Goal: Navigation & Orientation: Find specific page/section

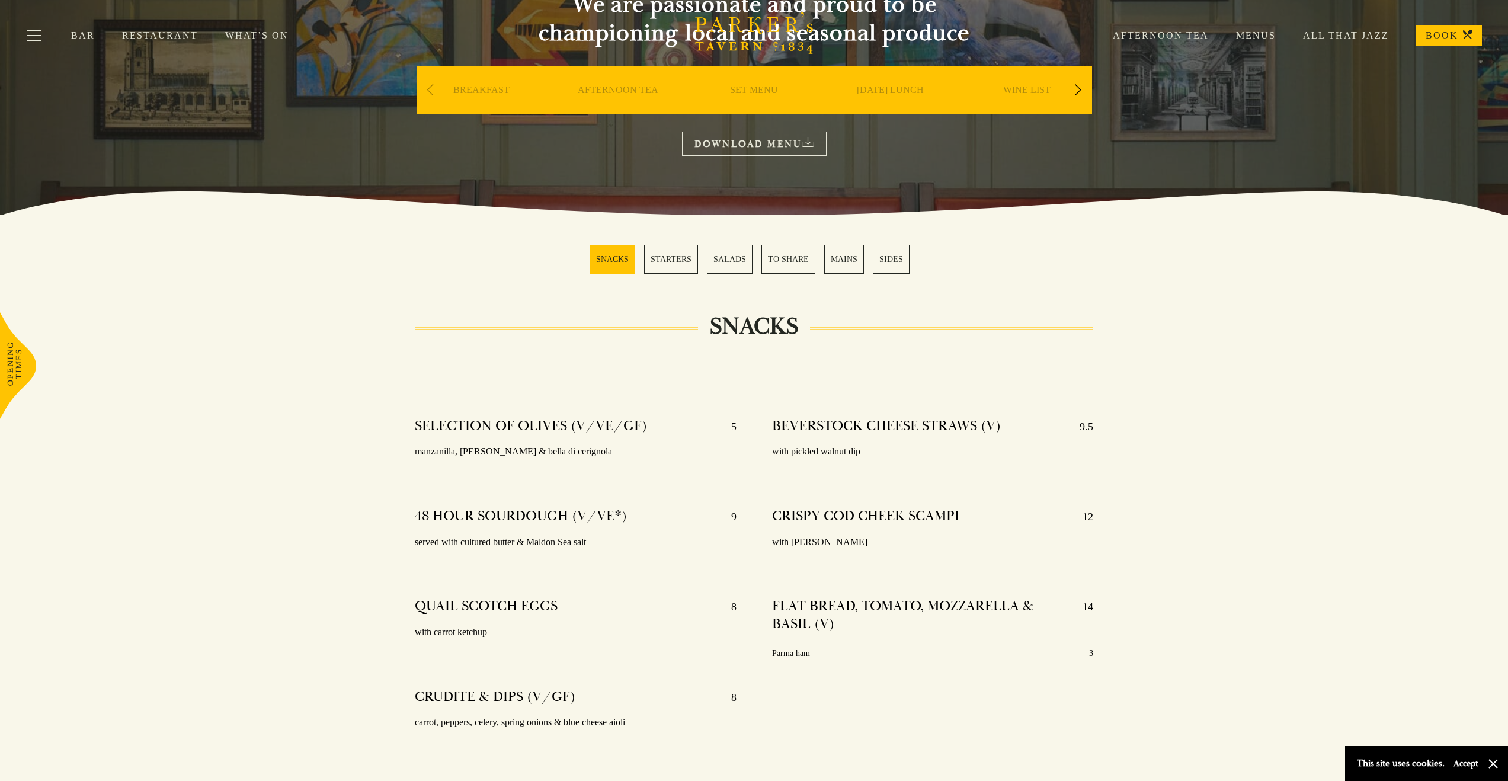
scroll to position [118, 0]
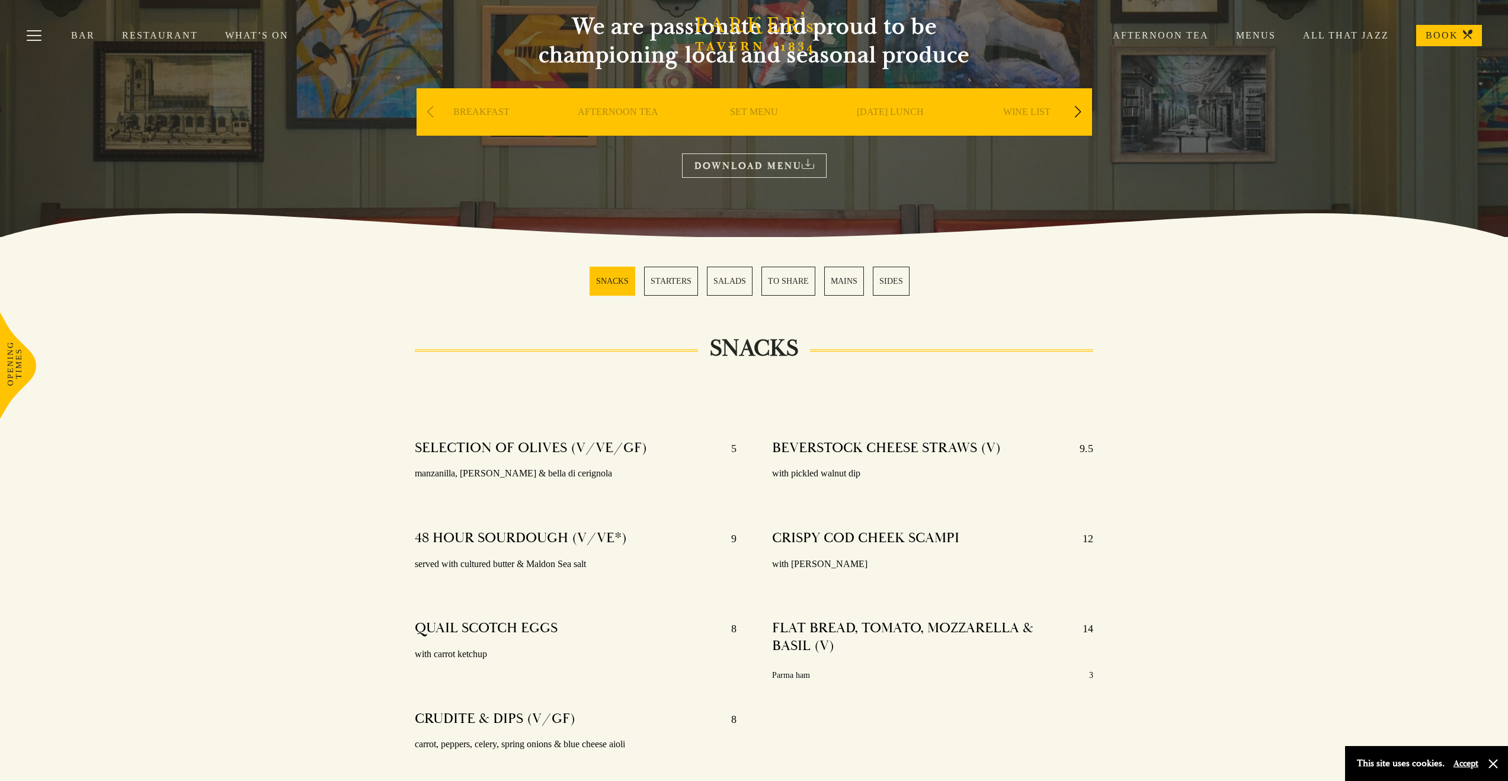
click at [674, 288] on link "STARTERS" at bounding box center [671, 281] width 54 height 29
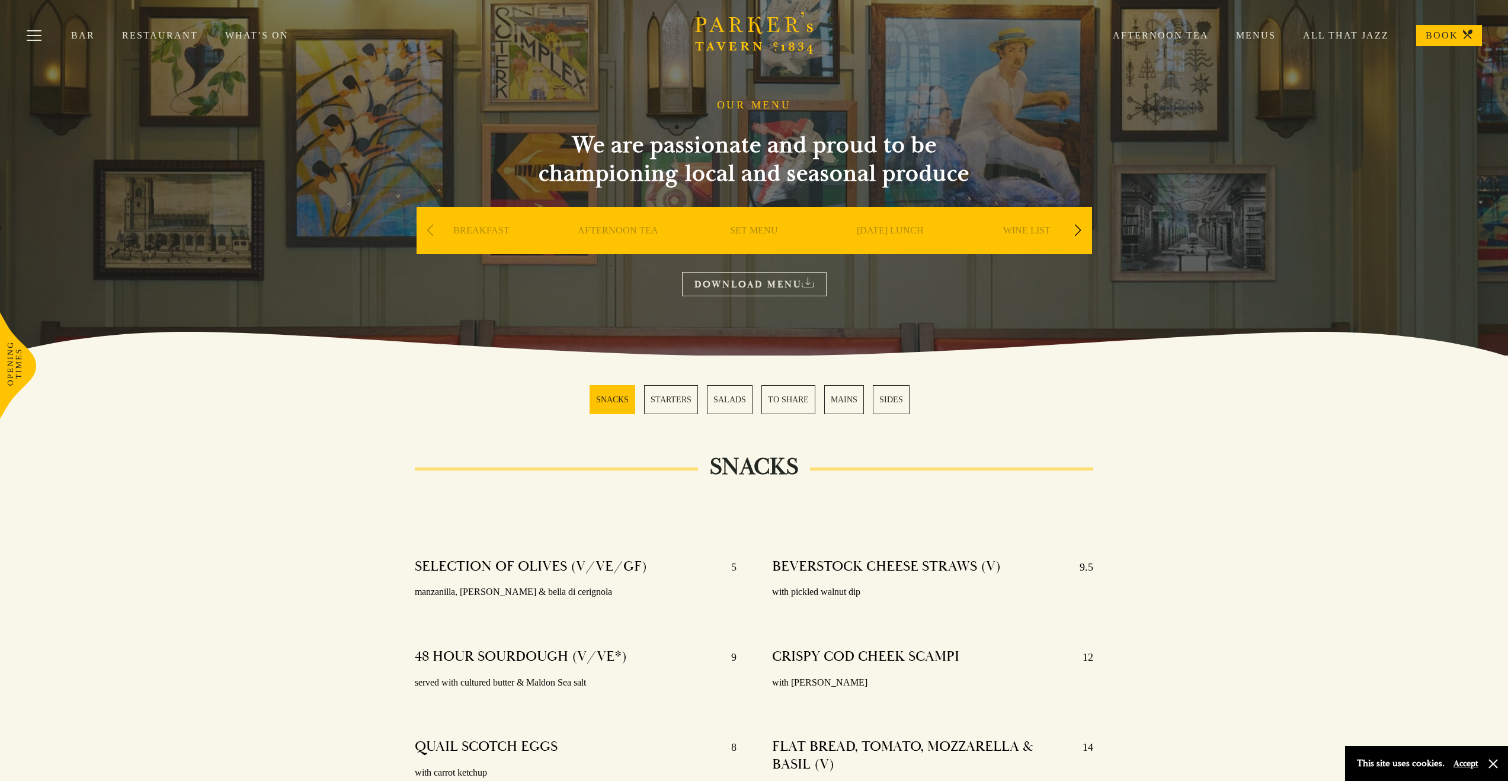
click at [836, 399] on link "MAINS" at bounding box center [844, 399] width 40 height 29
click at [28, 33] on button "Toggle navigation" at bounding box center [34, 37] width 50 height 50
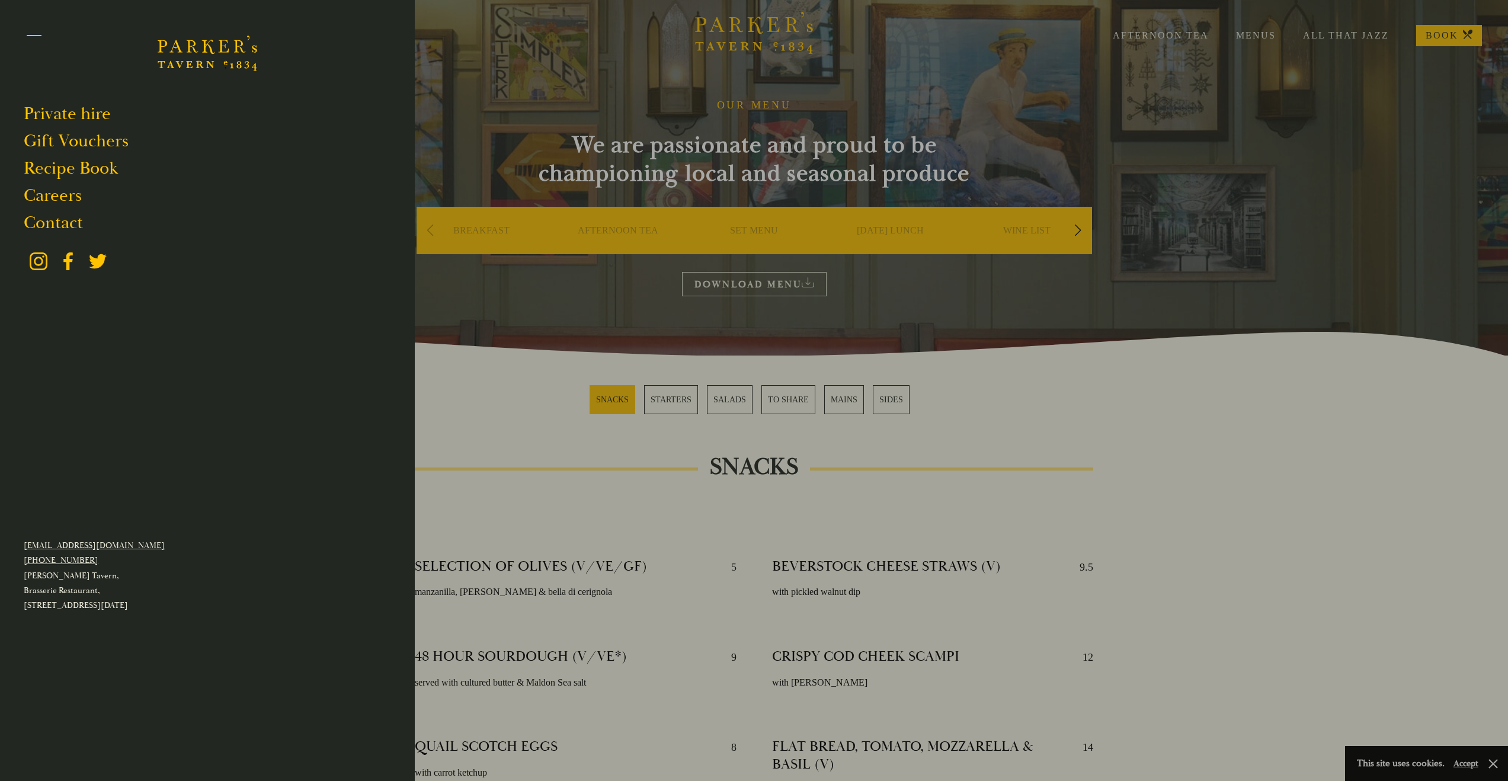
click at [34, 37] on button "Toggle navigation" at bounding box center [34, 37] width 50 height 50
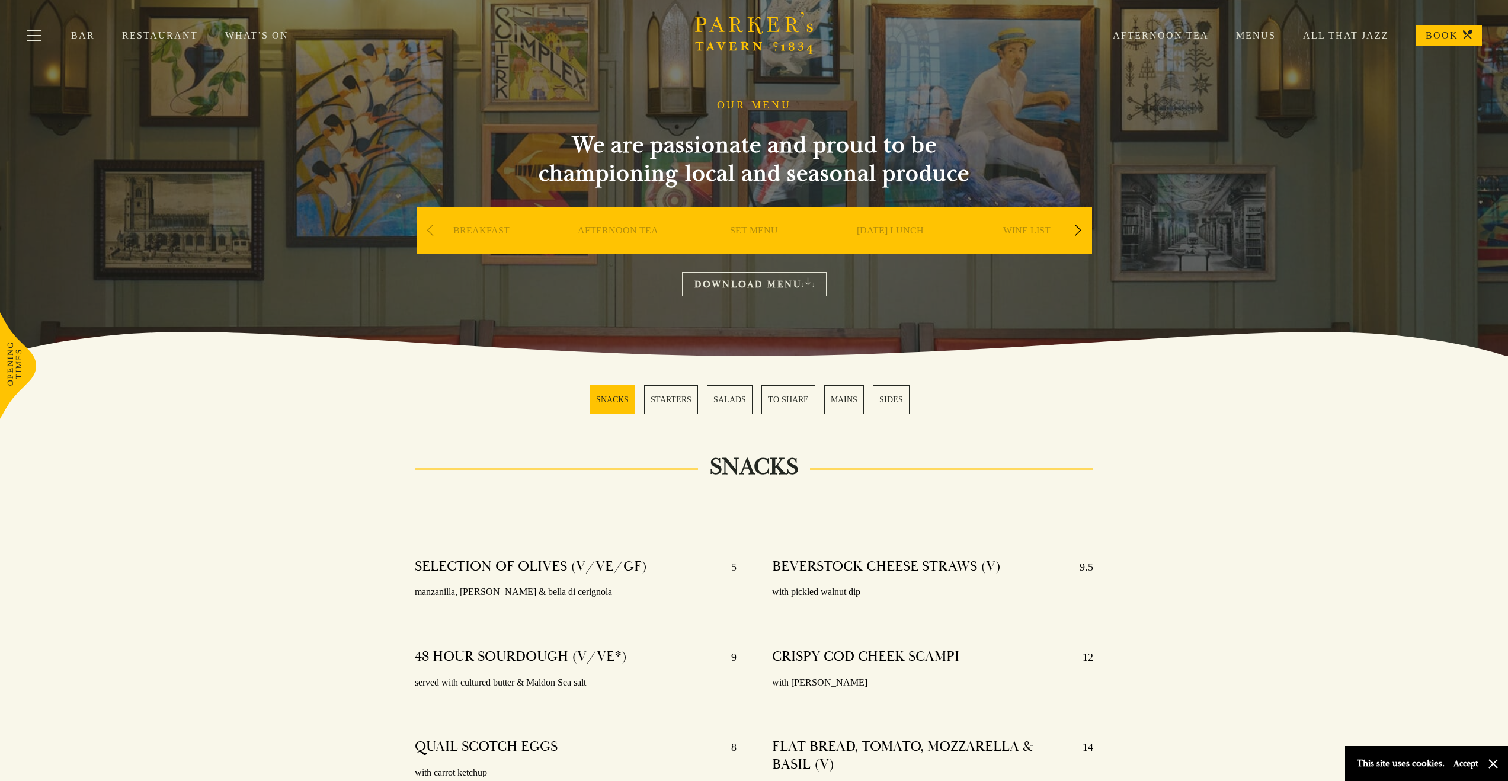
click at [84, 34] on link "Bar" at bounding box center [96, 36] width 51 height 12
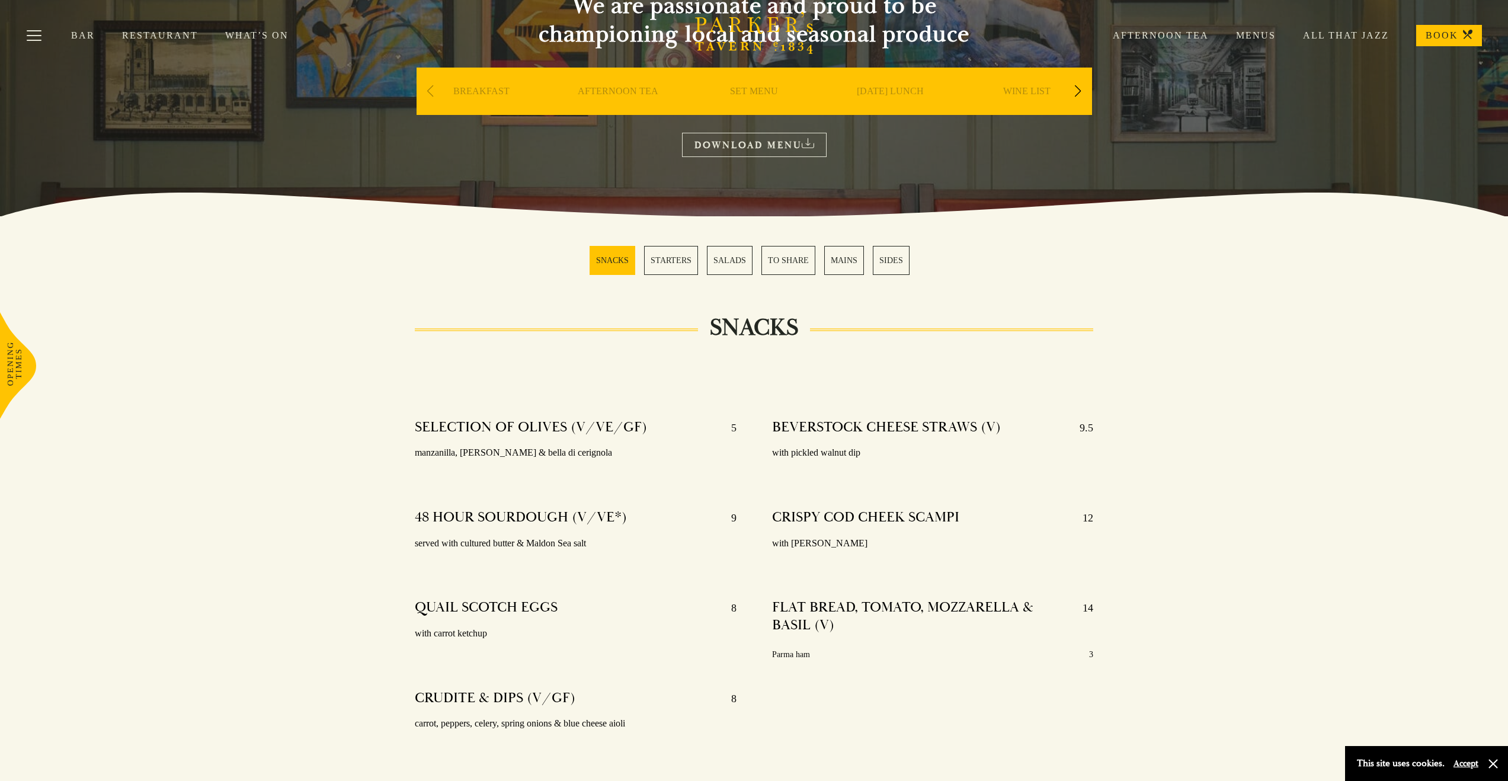
scroll to position [118, 0]
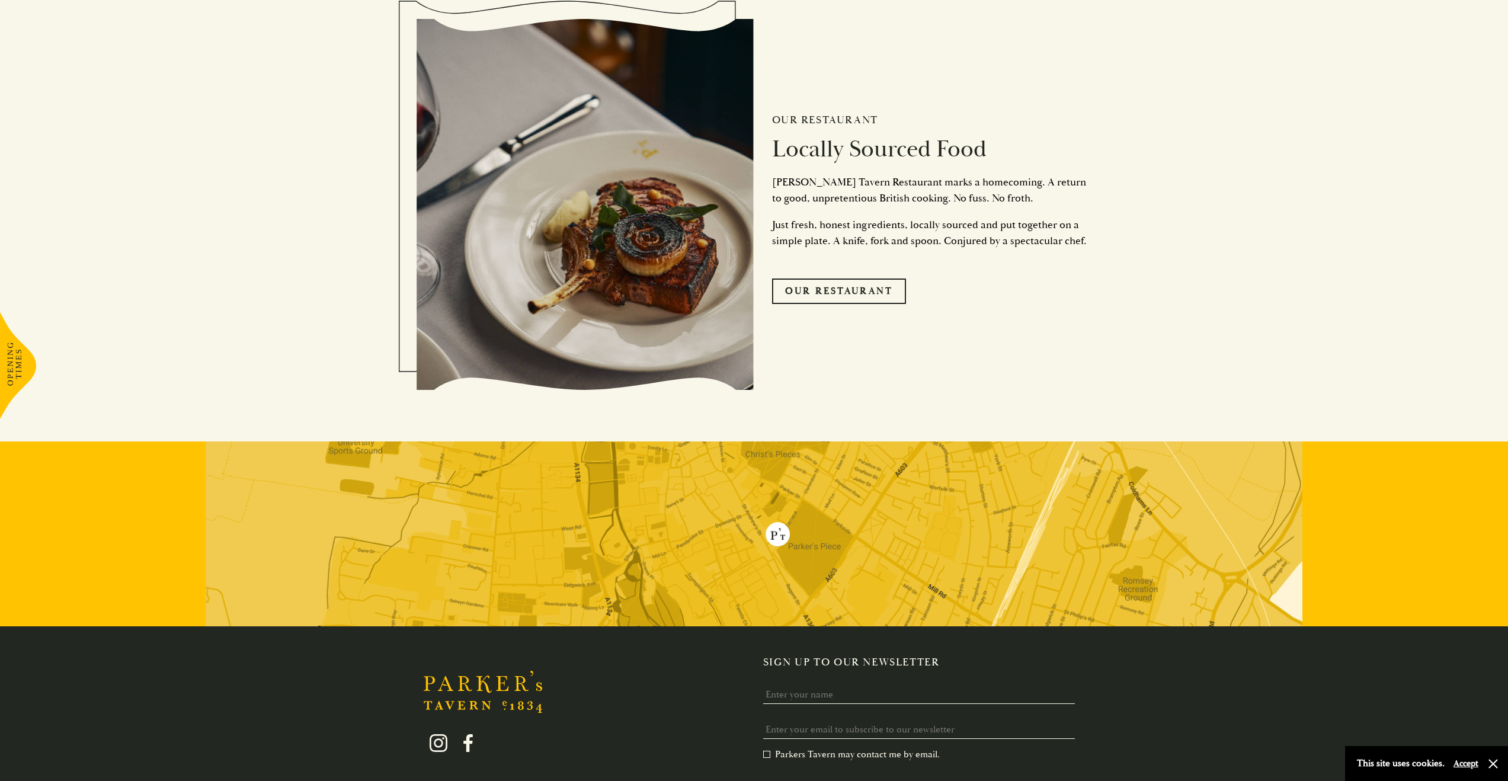
scroll to position [3055, 0]
